Goal: Navigation & Orientation: Find specific page/section

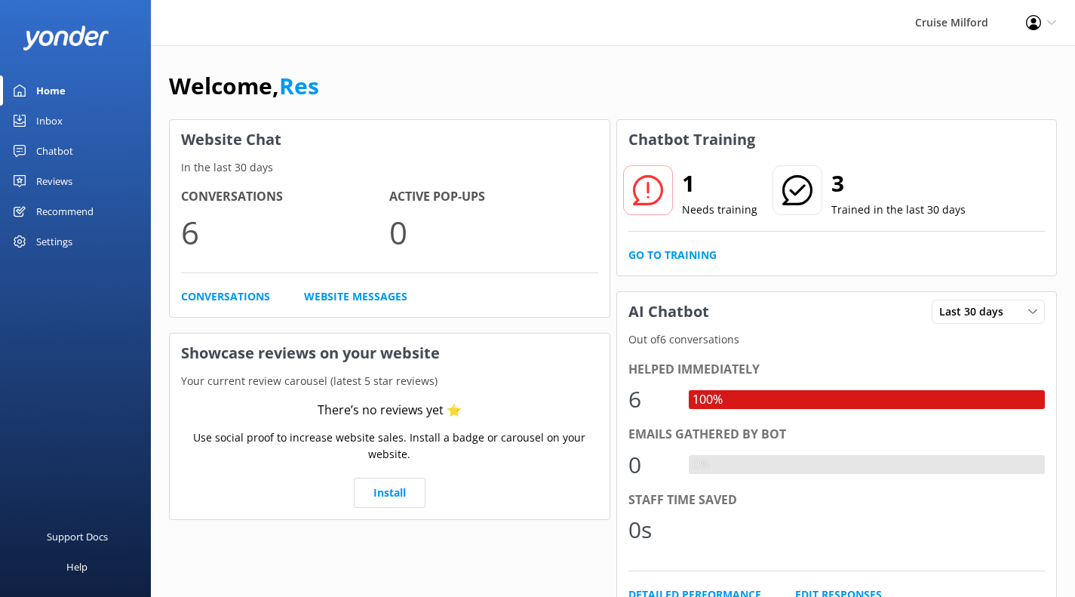
click at [673, 259] on link "Go to Training" at bounding box center [673, 255] width 88 height 17
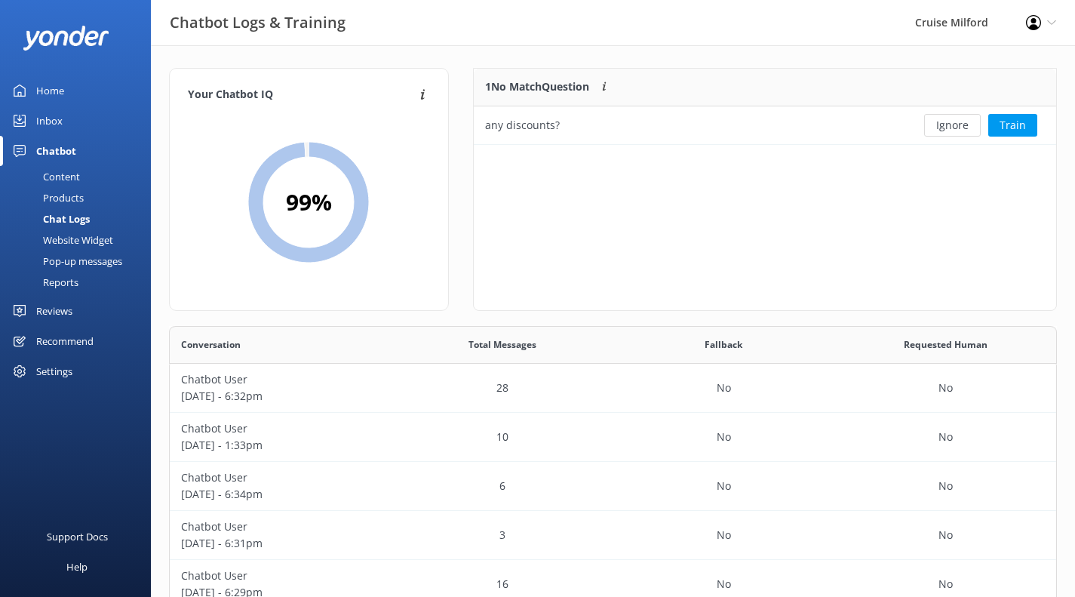
click at [54, 88] on div "Home" at bounding box center [50, 90] width 28 height 30
